Goal: Information Seeking & Learning: Learn about a topic

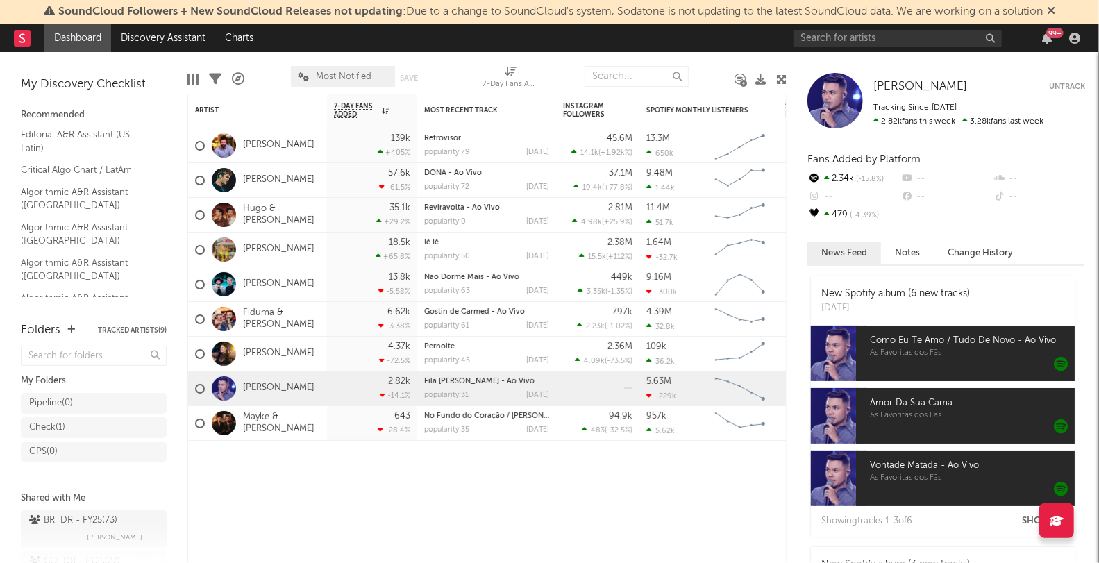
click at [942, 26] on div "99 +" at bounding box center [940, 38] width 292 height 28
click at [940, 35] on input "text" at bounding box center [898, 38] width 208 height 17
click at [831, 35] on input "dj orboital" at bounding box center [898, 38] width 208 height 17
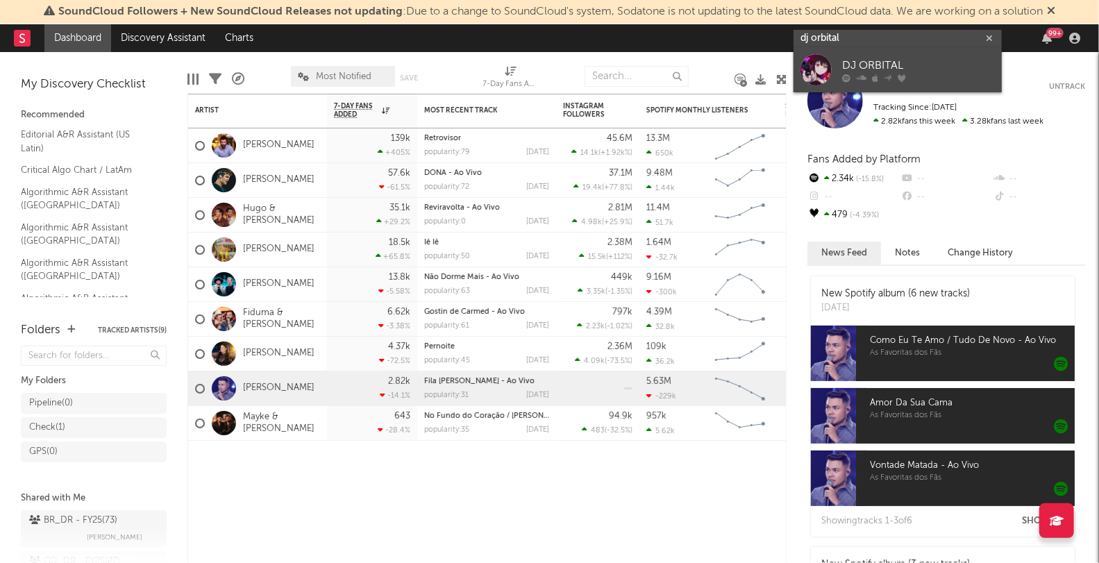
type input "dj orbital"
click at [864, 62] on div "DJ ORBITAL" at bounding box center [918, 66] width 153 height 17
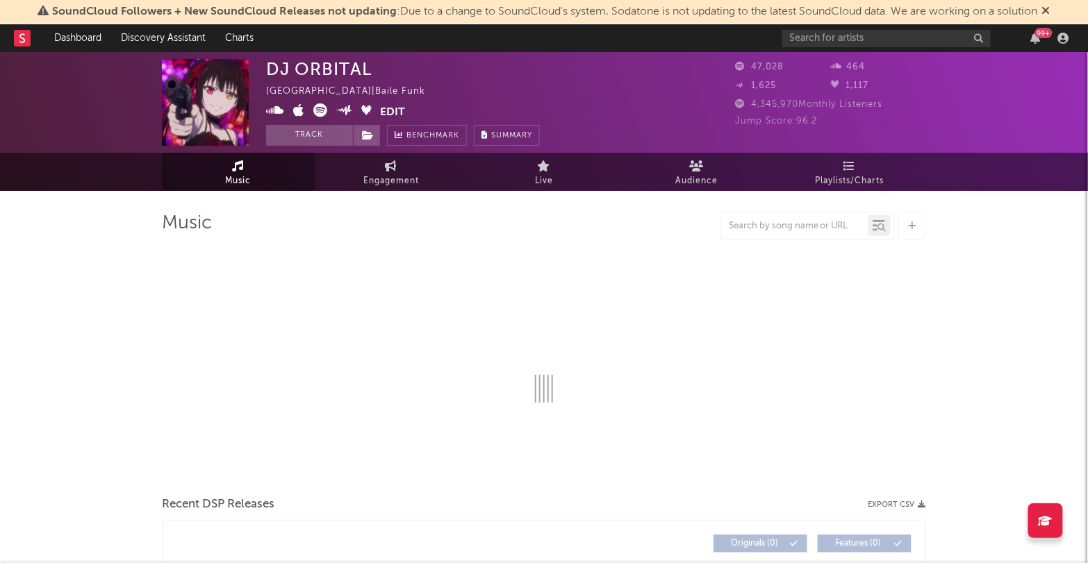
select select "6m"
